Goal: Information Seeking & Learning: Learn about a topic

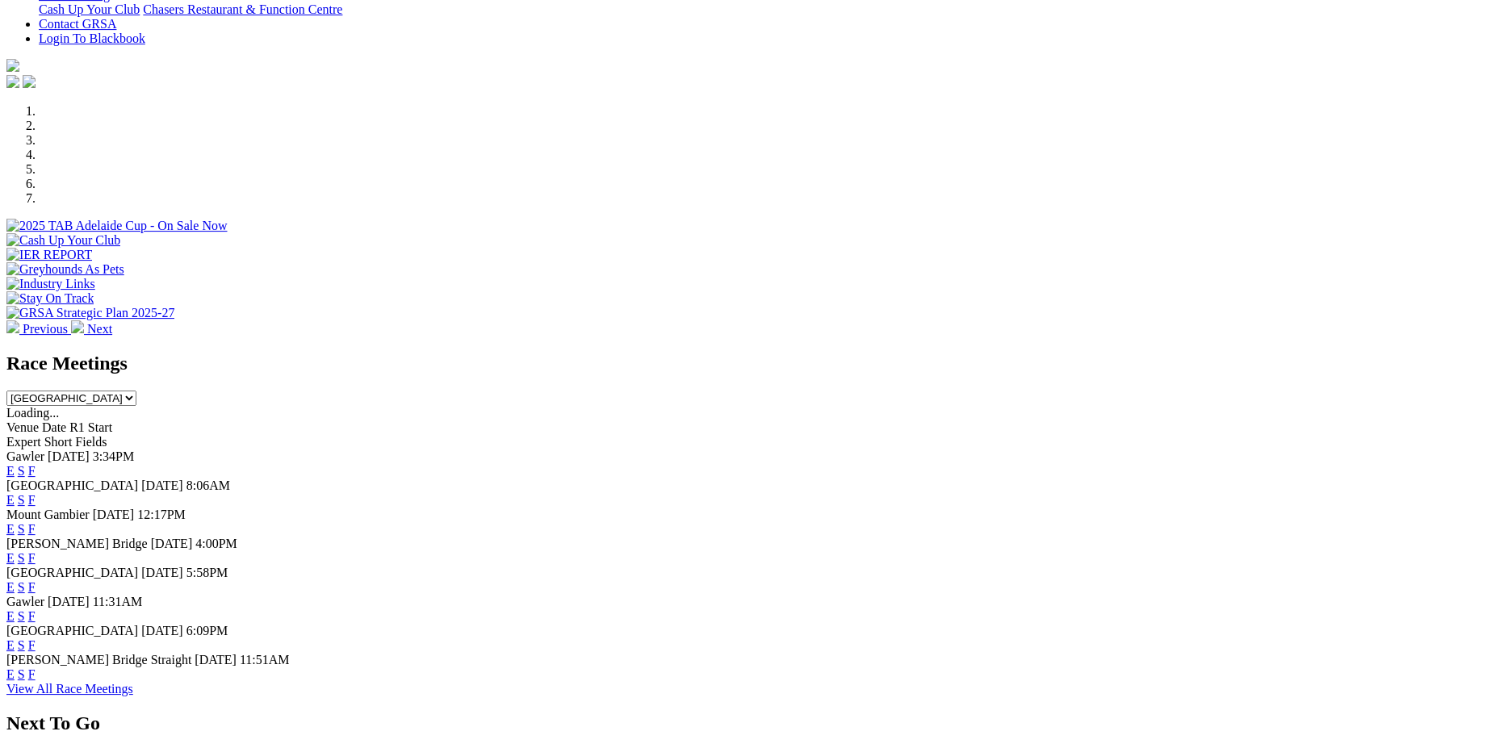
scroll to position [507, 0]
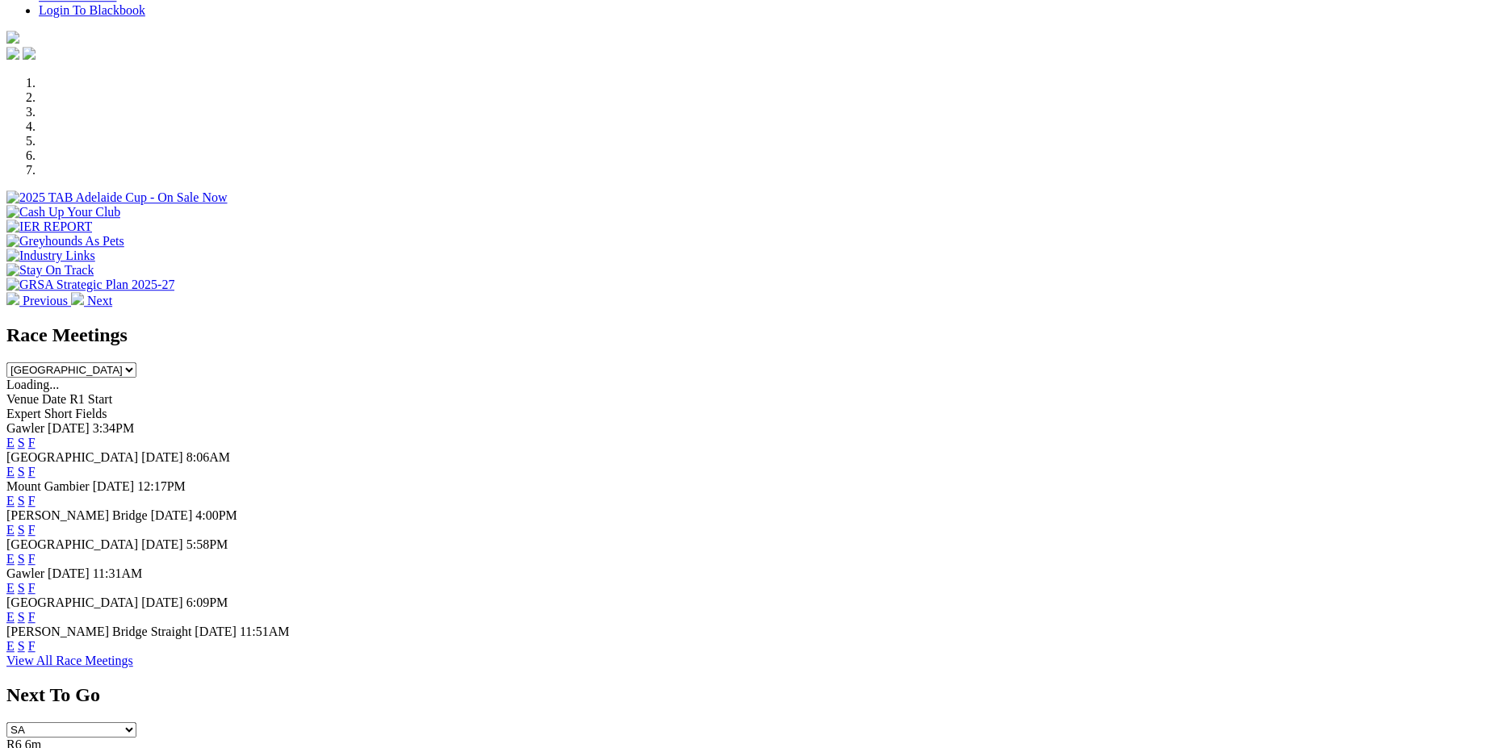
click at [36, 465] on link "F" at bounding box center [31, 472] width 7 height 14
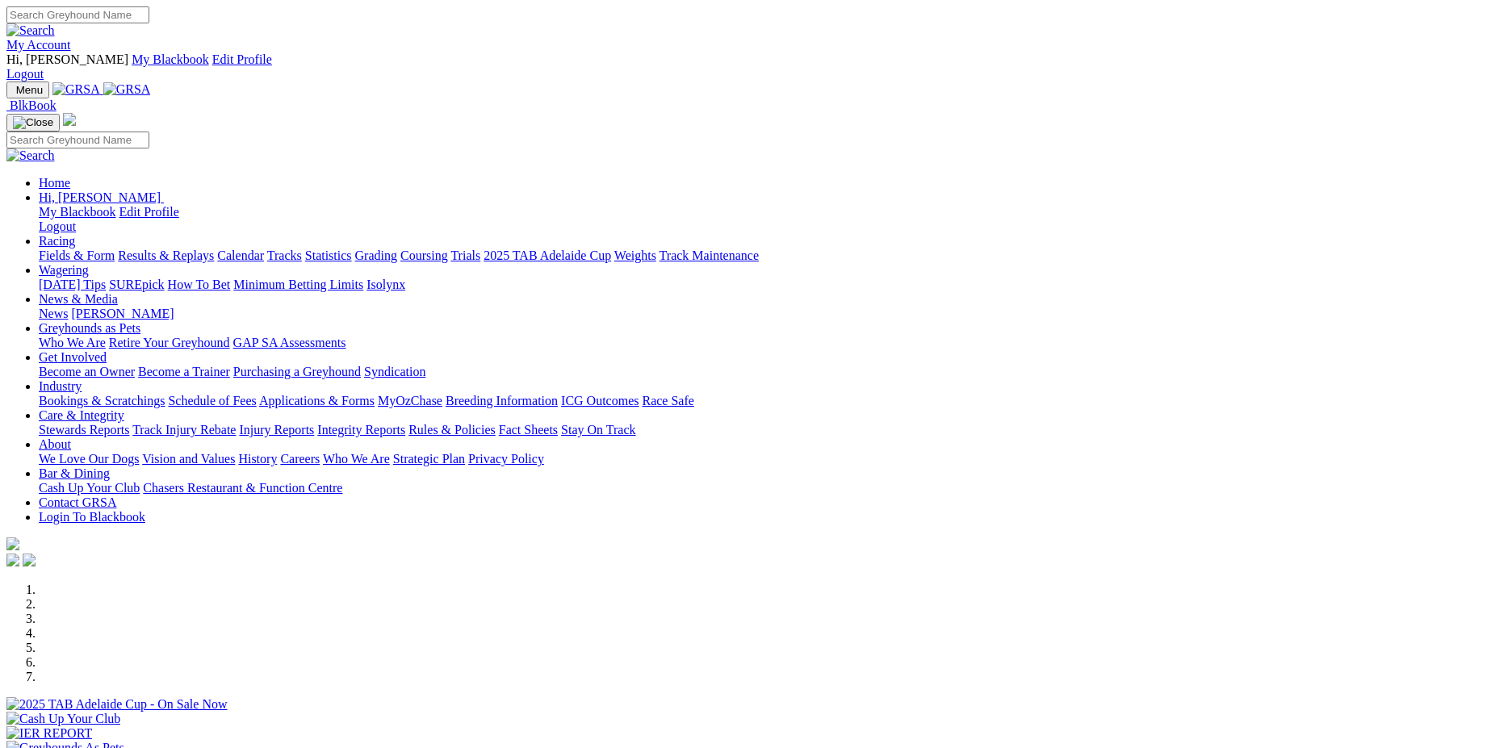
scroll to position [506, 0]
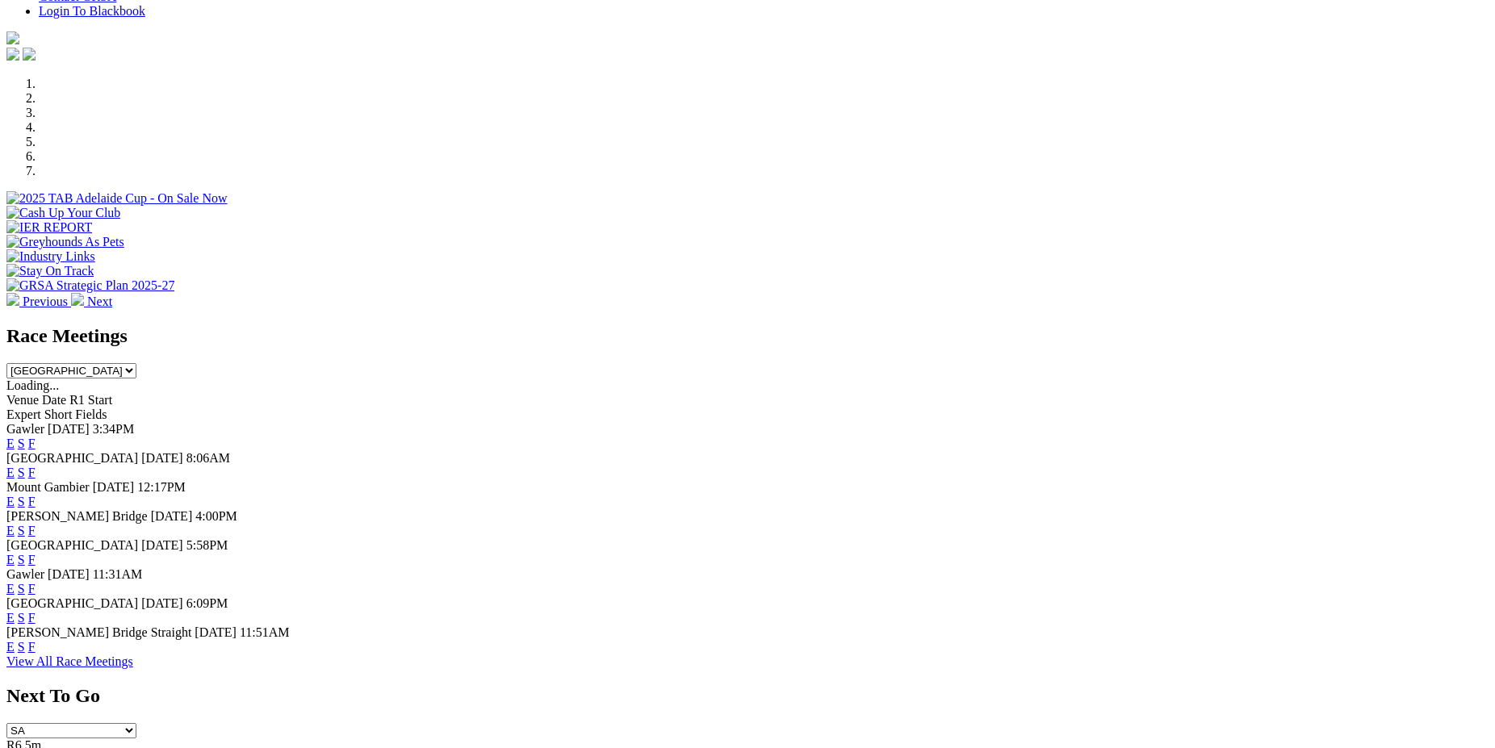
click at [36, 437] on link "F" at bounding box center [31, 444] width 7 height 14
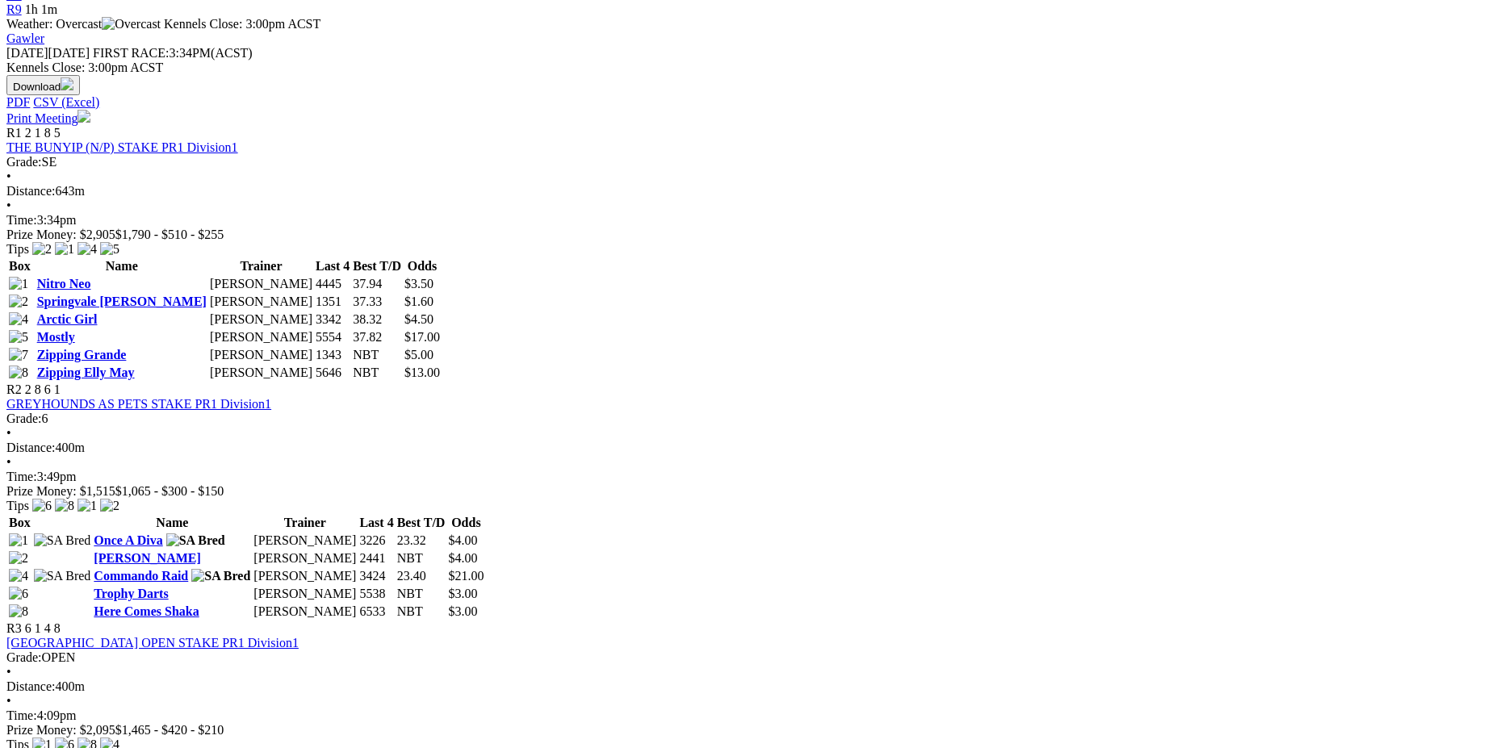
scroll to position [763, 0]
